Goal: Task Accomplishment & Management: Manage account settings

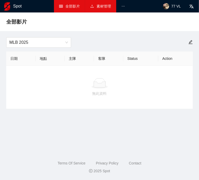
click at [103, 6] on link "素材管理" at bounding box center [100, 6] width 21 height 4
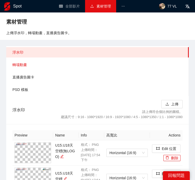
click at [26, 63] on span "轉場動畫" at bounding box center [98, 65] width 172 height 10
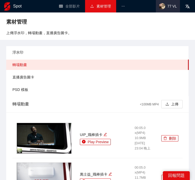
click at [175, 9] on span "77 VL" at bounding box center [168, 6] width 24 height 12
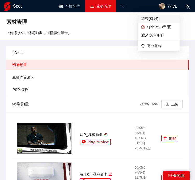
click at [164, 18] on span "緯來(棒球)" at bounding box center [158, 19] width 35 height 6
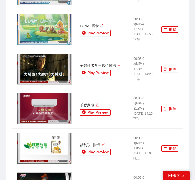
scroll to position [388, 0]
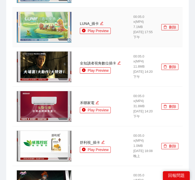
click at [164, 17] on td "刪除" at bounding box center [169, 28] width 25 height 40
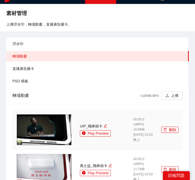
scroll to position [0, 0]
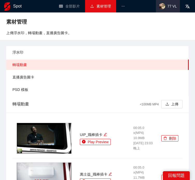
click at [161, 4] on img at bounding box center [162, 6] width 6 height 6
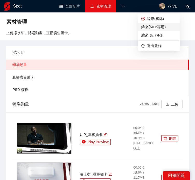
click at [156, 29] on span "緯來(MLB專用)" at bounding box center [158, 27] width 35 height 6
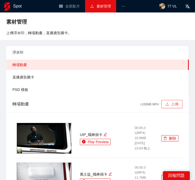
click at [169, 100] on button "上傳" at bounding box center [171, 104] width 21 height 8
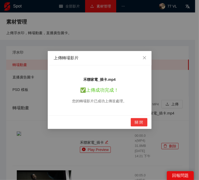
click at [136, 121] on span "關 閉" at bounding box center [139, 122] width 8 height 6
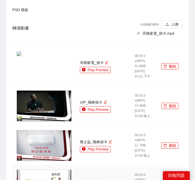
scroll to position [52, 0]
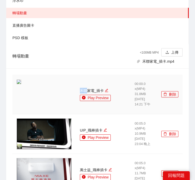
drag, startPoint x: 80, startPoint y: 91, endPoint x: 87, endPoint y: 91, distance: 7.8
click at [87, 91] on div "禾聯家電_插卡" at bounding box center [103, 91] width 46 height 6
copy div "禾聯"
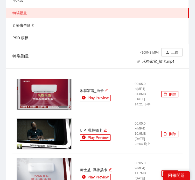
drag, startPoint x: 78, startPoint y: 89, endPoint x: 103, endPoint y: 89, distance: 24.8
click at [103, 89] on td "禾聯家電_插卡 Play Preview" at bounding box center [103, 95] width 55 height 40
copy div "禾聯家電_插卡"
